Goal: Obtain resource: Obtain resource

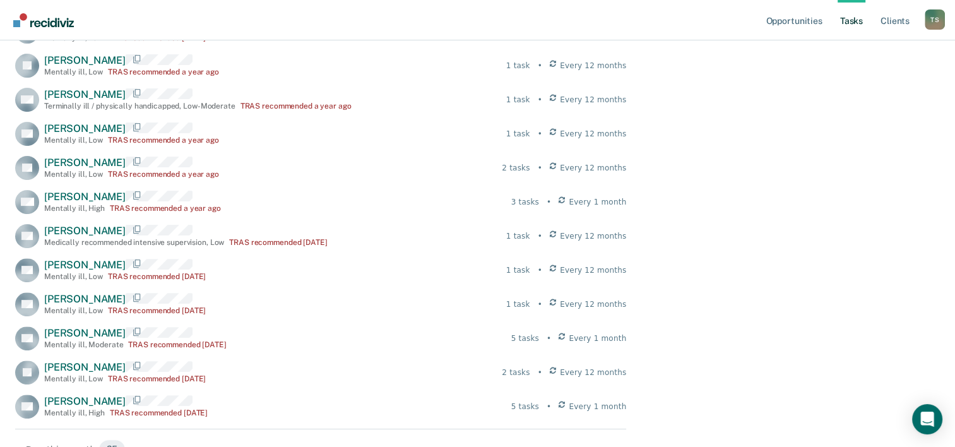
scroll to position [379, 0]
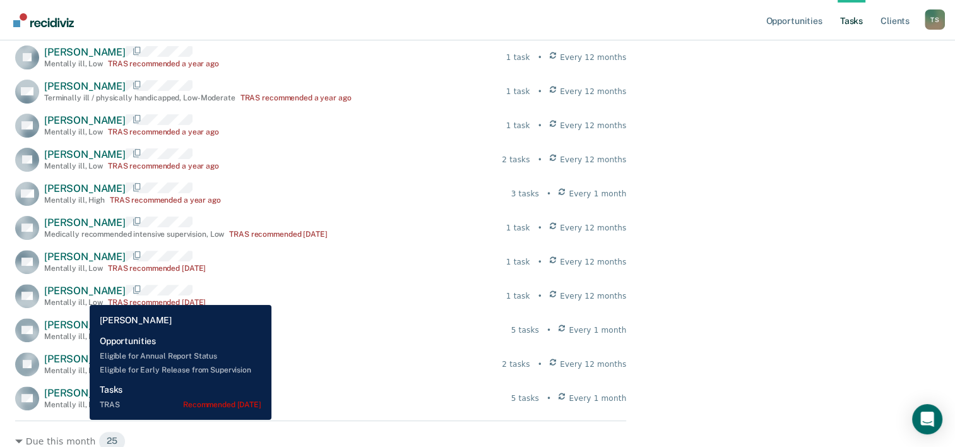
click at [80, 296] on span "[PERSON_NAME]" at bounding box center [84, 291] width 81 height 12
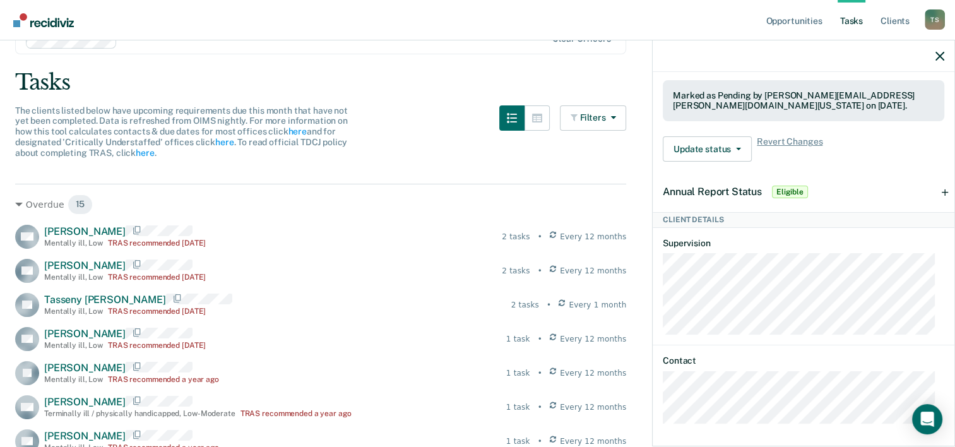
scroll to position [0, 0]
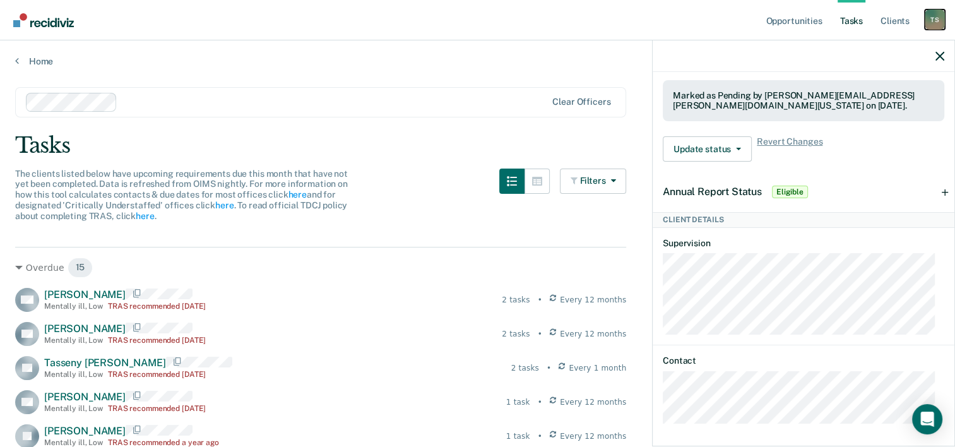
click at [937, 20] on div "T S" at bounding box center [935, 19] width 20 height 20
click at [853, 52] on link "Profile" at bounding box center [885, 51] width 102 height 11
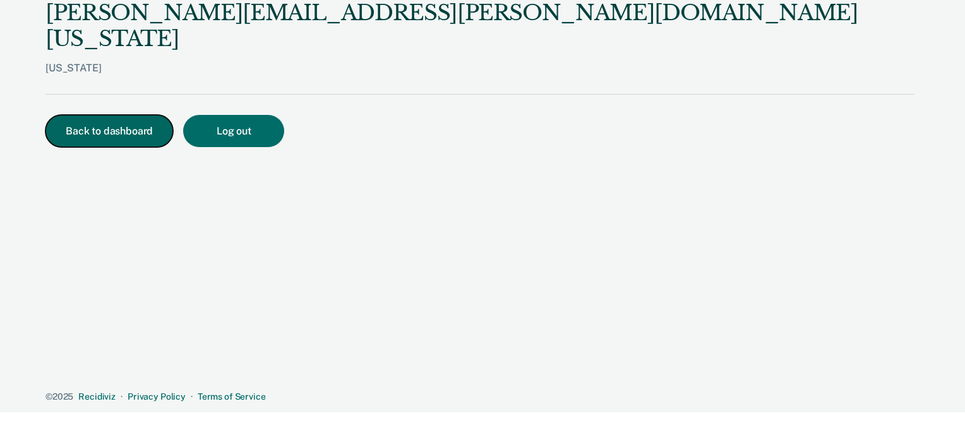
click at [119, 115] on button "Back to dashboard" at bounding box center [109, 131] width 128 height 32
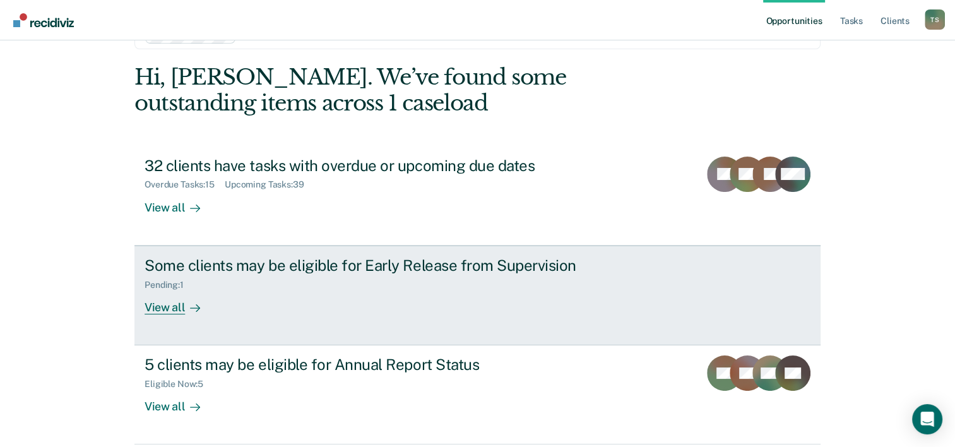
scroll to position [89, 0]
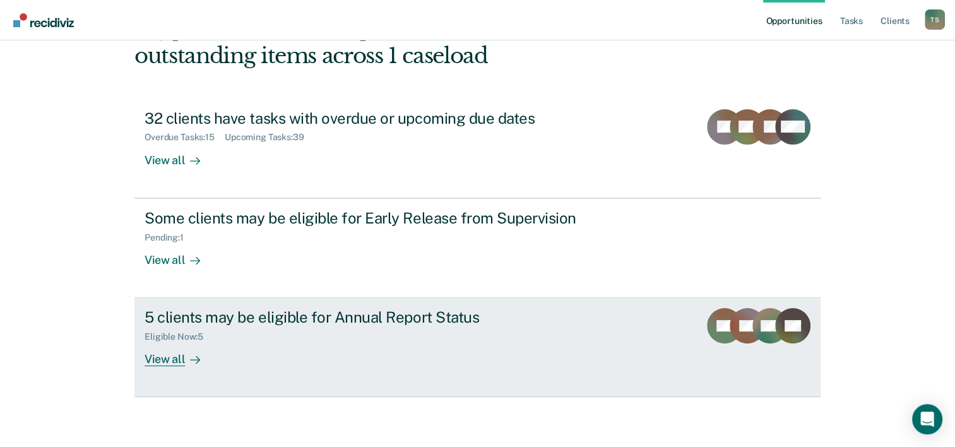
click at [185, 356] on div at bounding box center [192, 359] width 15 height 15
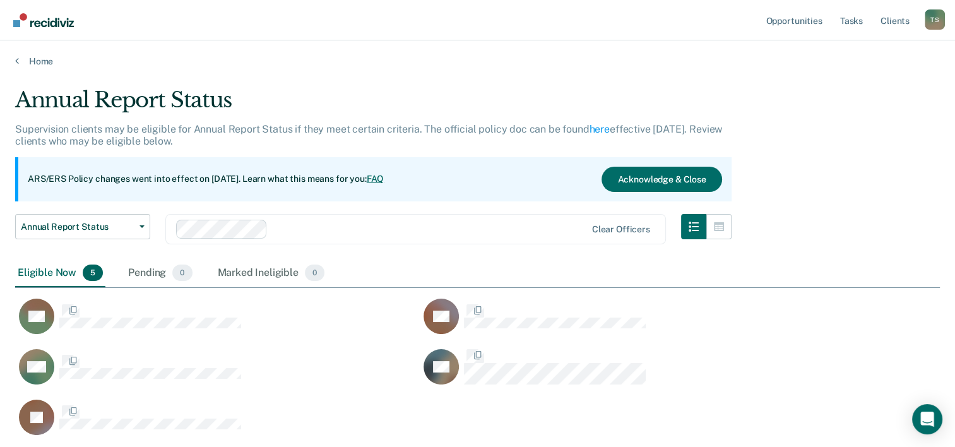
scroll to position [347, 915]
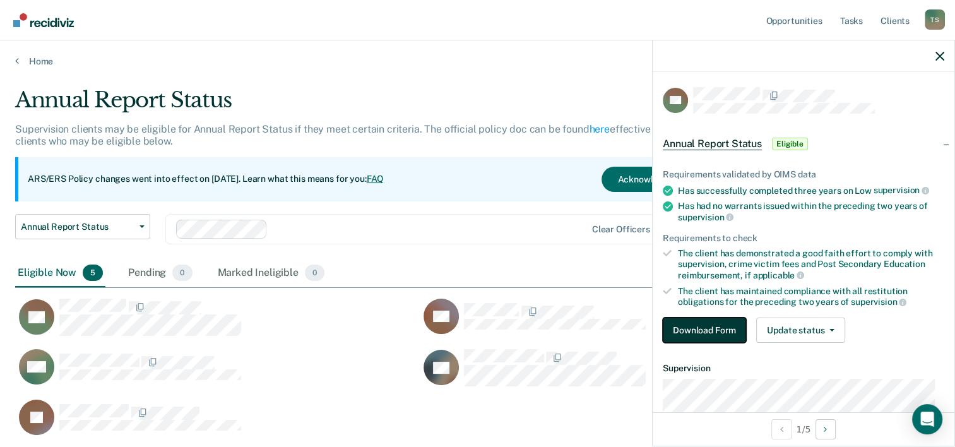
click at [718, 325] on button "Download Form" at bounding box center [704, 330] width 83 height 25
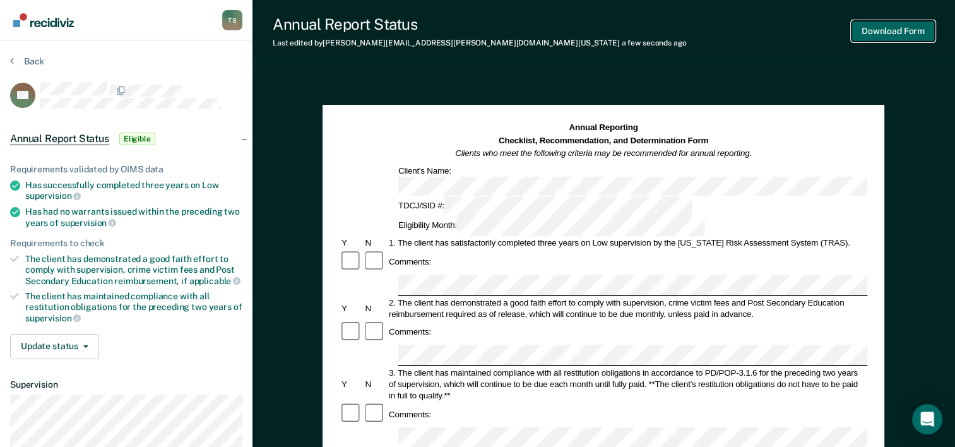
click at [903, 30] on button "Download Form" at bounding box center [893, 31] width 83 height 21
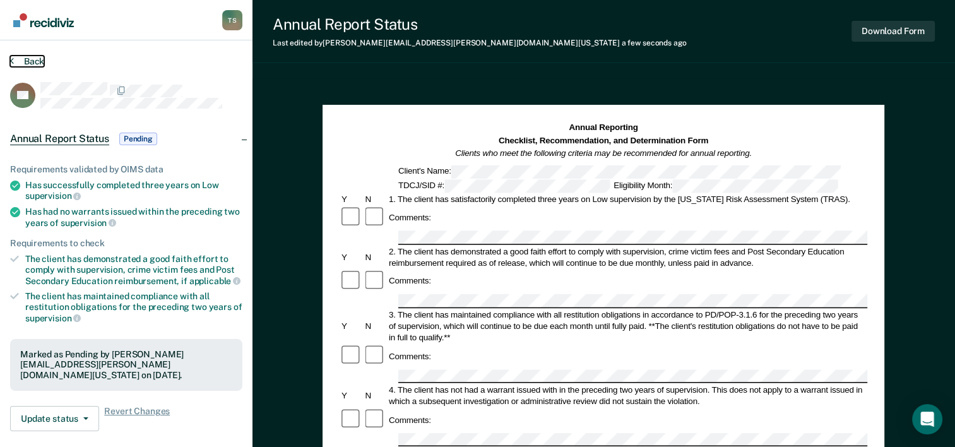
click at [12, 58] on icon at bounding box center [12, 61] width 4 height 10
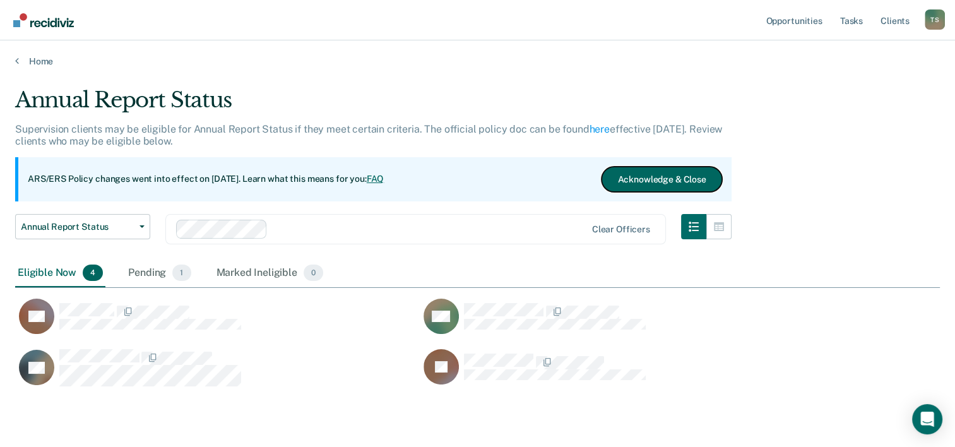
click at [654, 182] on button "Acknowledge & Close" at bounding box center [662, 179] width 120 height 25
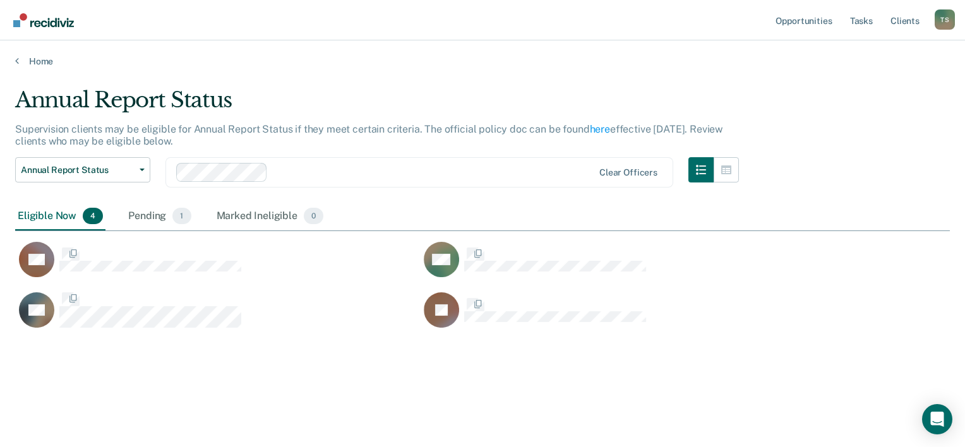
scroll to position [10, 10]
